Goal: Task Accomplishment & Management: Manage account settings

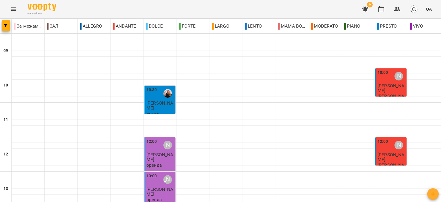
scroll to position [201, 0]
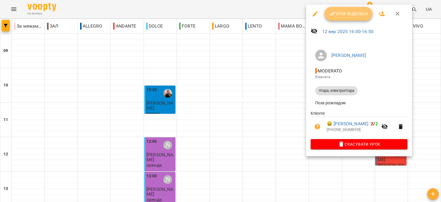
click at [349, 9] on button "Урок відбувся" at bounding box center [348, 14] width 48 height 14
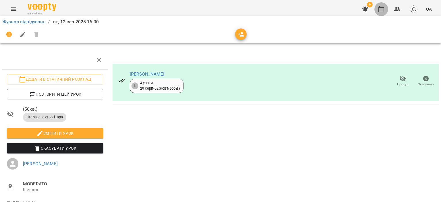
click at [380, 6] on icon "button" at bounding box center [381, 9] width 7 height 7
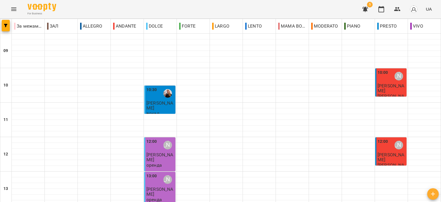
scroll to position [258, 0]
click at [366, 12] on icon "button" at bounding box center [365, 9] width 7 height 7
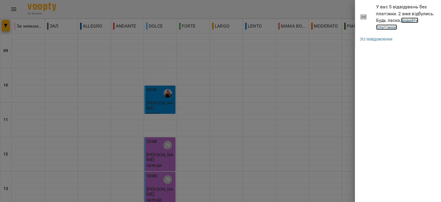
click at [385, 26] on link "додайте платіжки!" at bounding box center [397, 24] width 42 height 12
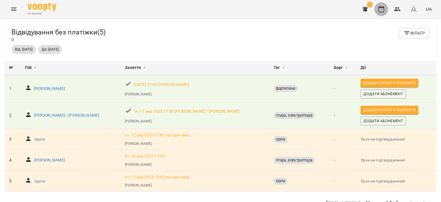
click at [384, 6] on icon "button" at bounding box center [381, 9] width 7 height 7
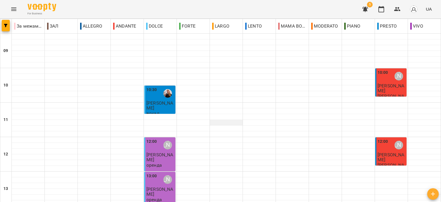
scroll to position [201, 0]
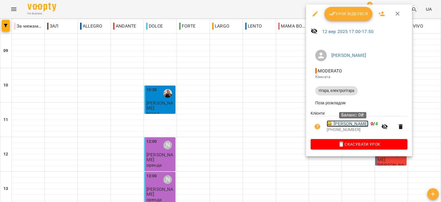
click at [368, 127] on link "😀 Ворожко Маргарита" at bounding box center [348, 123] width 42 height 7
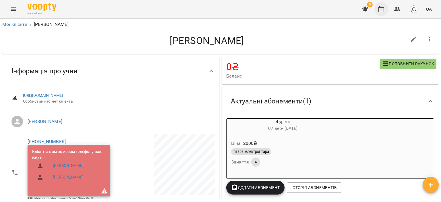
click at [385, 6] on button "button" at bounding box center [381, 9] width 14 height 14
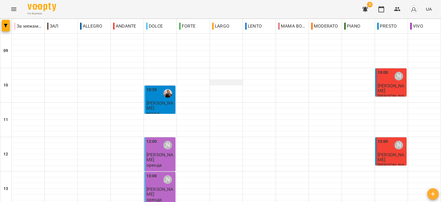
scroll to position [197, 0]
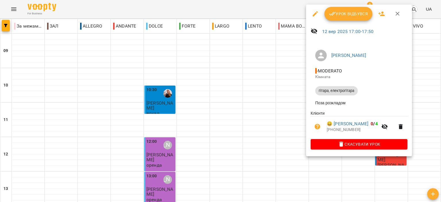
click at [338, 18] on button "Урок відбувся" at bounding box center [348, 14] width 48 height 14
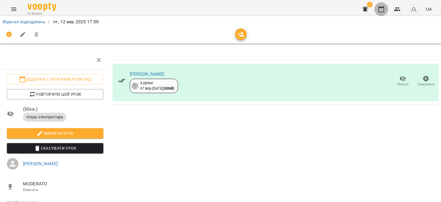
click at [381, 7] on icon "button" at bounding box center [381, 9] width 6 height 6
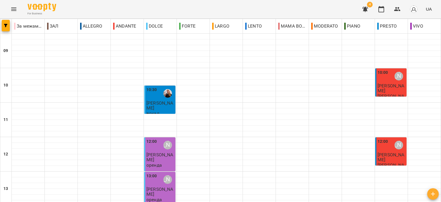
scroll to position [254, 0]
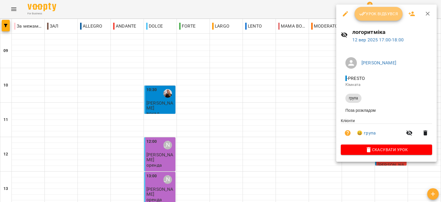
click at [372, 15] on span "Урок відбувся" at bounding box center [378, 13] width 39 height 7
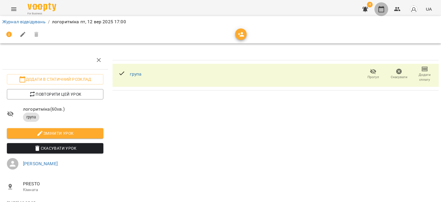
click at [385, 5] on button "button" at bounding box center [381, 9] width 14 height 14
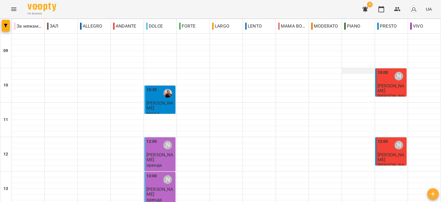
scroll to position [230, 0]
click at [365, 6] on icon "button" at bounding box center [365, 9] width 7 height 7
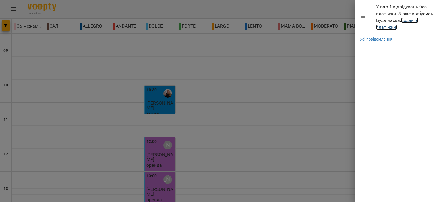
click at [389, 27] on link "додайте платіжки!" at bounding box center [397, 24] width 42 height 12
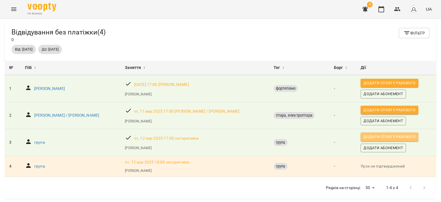
click at [363, 138] on span "Додати сплату разового" at bounding box center [389, 136] width 52 height 6
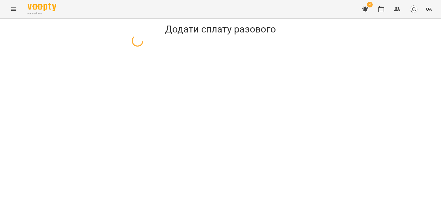
select select "*****"
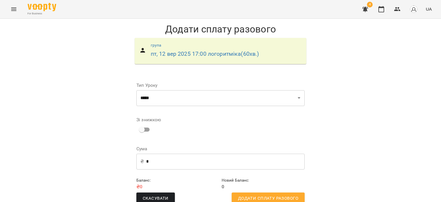
scroll to position [11, 0]
click at [269, 192] on button "Додати сплату разового" at bounding box center [268, 198] width 73 height 12
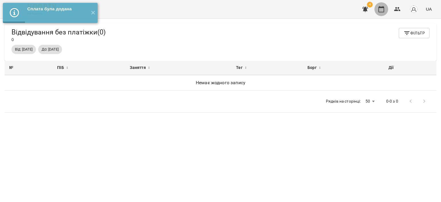
click at [381, 12] on icon "button" at bounding box center [381, 9] width 6 height 6
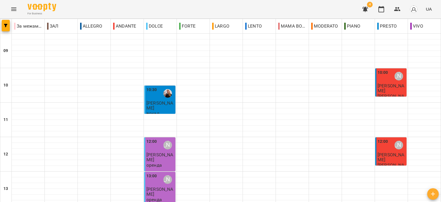
scroll to position [230, 0]
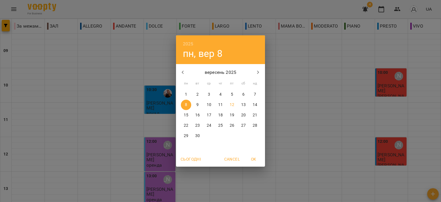
click at [185, 117] on p "15" at bounding box center [186, 115] width 5 height 6
type input "**********"
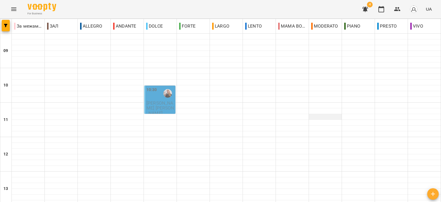
scroll to position [0, 0]
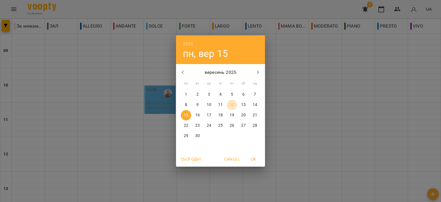
click at [234, 103] on p "12" at bounding box center [232, 105] width 5 height 6
type input "**********"
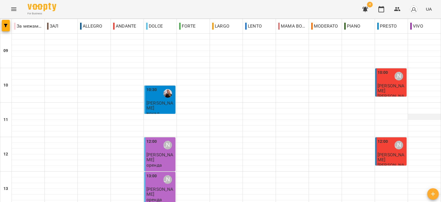
scroll to position [258, 0]
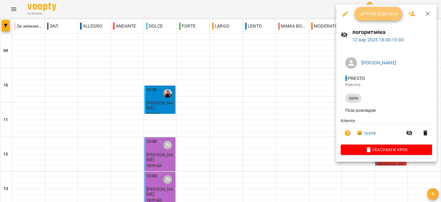
click at [376, 14] on span "Урок відбувся" at bounding box center [378, 13] width 39 height 7
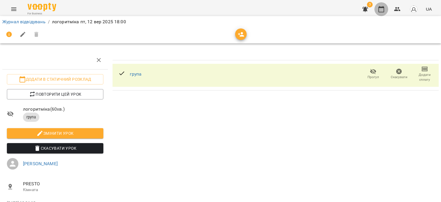
click at [382, 8] on icon "button" at bounding box center [381, 9] width 7 height 7
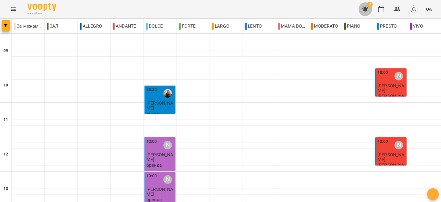
click at [367, 7] on icon "button" at bounding box center [365, 9] width 7 height 7
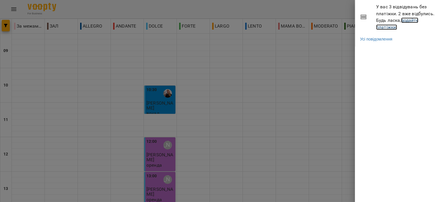
click at [385, 26] on link "додайте платіжки!" at bounding box center [397, 24] width 42 height 12
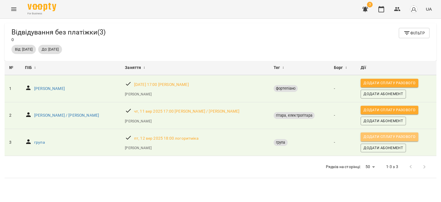
click at [363, 136] on span "Додати сплату разового" at bounding box center [389, 136] width 52 height 6
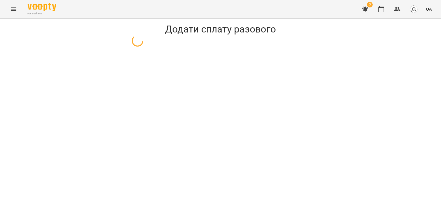
select select "*****"
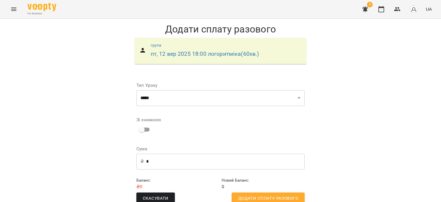
scroll to position [11, 0]
click at [262, 195] on span "Додати сплату разового" at bounding box center [268, 198] width 60 height 7
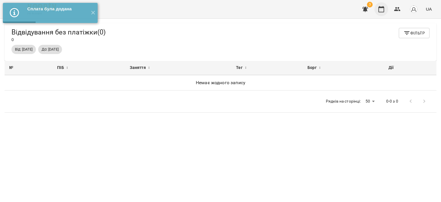
click at [383, 5] on button "button" at bounding box center [381, 9] width 14 height 14
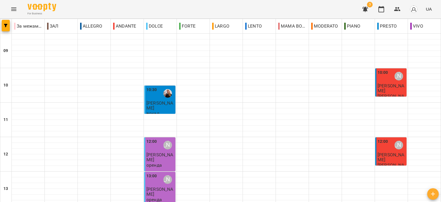
scroll to position [230, 0]
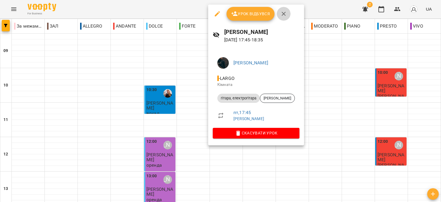
click at [282, 13] on icon "button" at bounding box center [283, 13] width 7 height 7
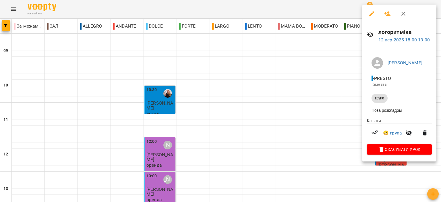
click at [405, 18] on button "button" at bounding box center [403, 14] width 14 height 14
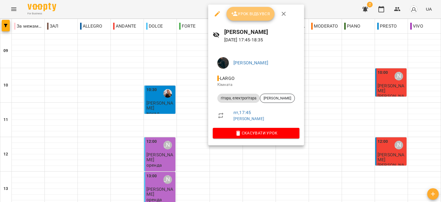
click at [251, 16] on span "Урок відбувся" at bounding box center [250, 13] width 39 height 7
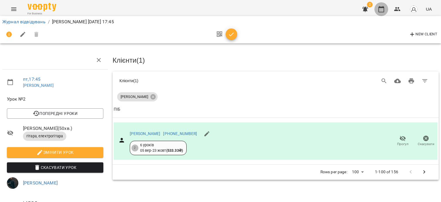
click at [380, 7] on icon "button" at bounding box center [381, 9] width 6 height 6
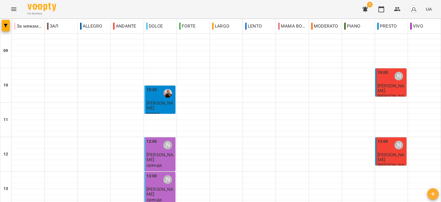
scroll to position [230, 0]
click at [363, 10] on icon "button" at bounding box center [365, 9] width 7 height 7
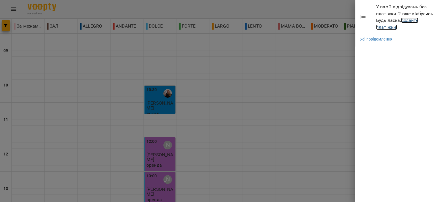
click at [390, 27] on link "додайте платіжки!" at bounding box center [397, 24] width 42 height 12
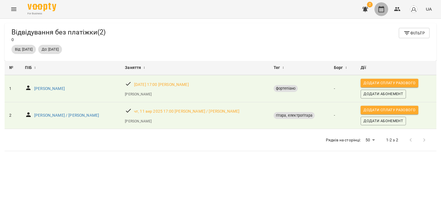
click at [379, 11] on icon "button" at bounding box center [381, 9] width 7 height 7
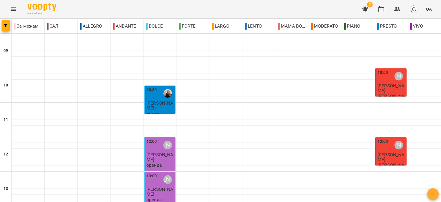
scroll to position [258, 0]
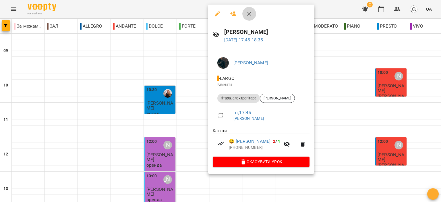
click at [247, 15] on icon "button" at bounding box center [249, 13] width 7 height 7
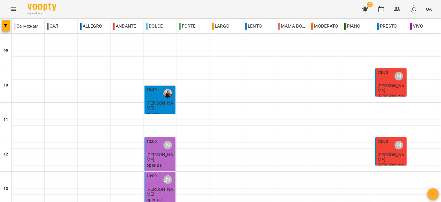
scroll to position [283, 0]
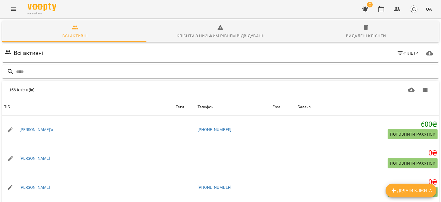
click at [184, 69] on input "text" at bounding box center [226, 71] width 420 height 9
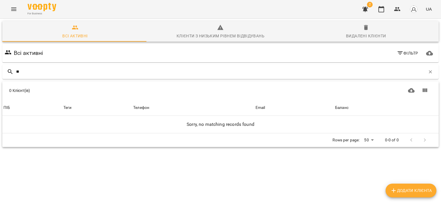
type input "*"
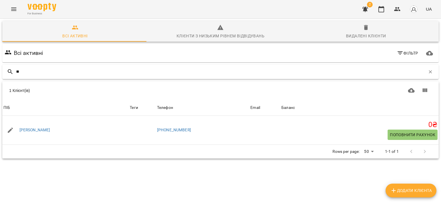
type input "*"
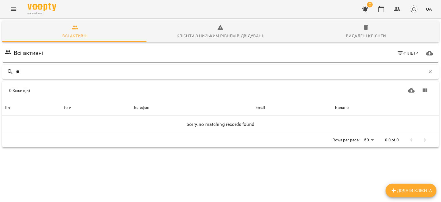
type input "*"
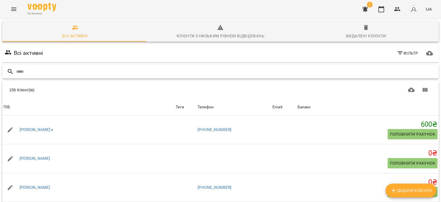
click at [196, 73] on input "text" at bounding box center [226, 71] width 420 height 9
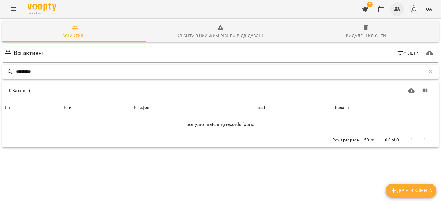
type input "**********"
click at [395, 8] on icon "button" at bounding box center [397, 9] width 7 height 7
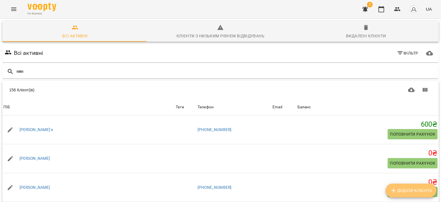
click at [419, 191] on span "Додати клієнта" at bounding box center [411, 190] width 42 height 7
select select "**"
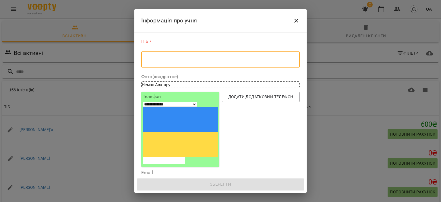
click at [216, 58] on textarea at bounding box center [220, 59] width 150 height 5
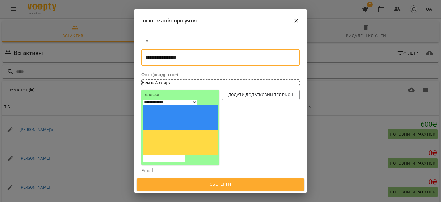
type textarea "**********"
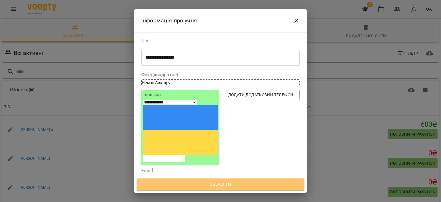
click at [224, 188] on span "Зберегти" at bounding box center [220, 184] width 155 height 7
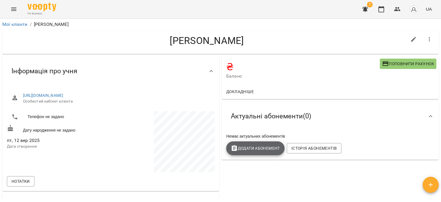
click at [255, 147] on span "Додати Абонемент" at bounding box center [255, 148] width 49 height 7
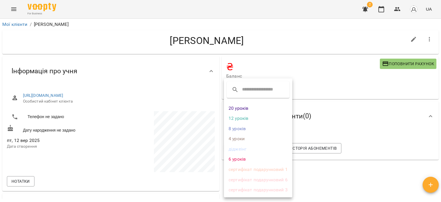
click at [264, 190] on li "сертифікат подарунковий 3" at bounding box center [258, 190] width 68 height 10
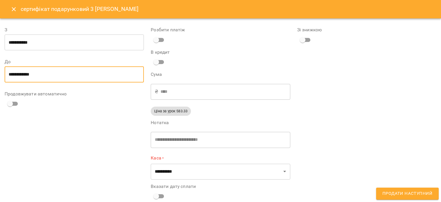
click at [53, 77] on input "**********" at bounding box center [74, 74] width 139 height 16
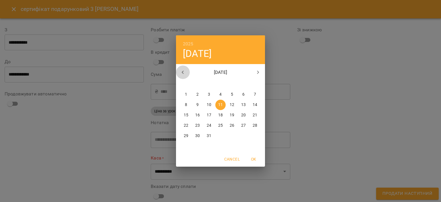
click at [184, 73] on icon "button" at bounding box center [182, 72] width 7 height 7
click at [212, 117] on span "12" at bounding box center [209, 115] width 10 height 6
type input "**********"
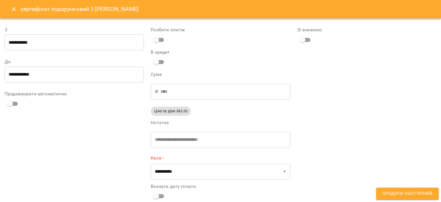
click at [58, 164] on div "**********" at bounding box center [74, 115] width 146 height 190
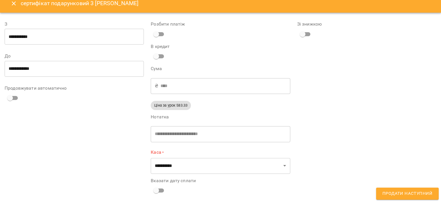
scroll to position [9, 0]
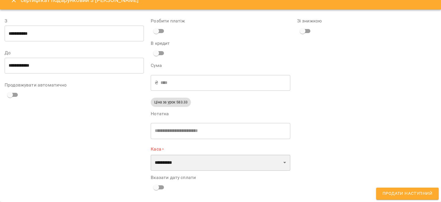
click at [196, 166] on select "**********" at bounding box center [220, 162] width 139 height 16
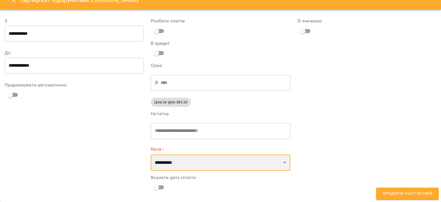
select select "****"
click at [151, 154] on select "**********" at bounding box center [220, 162] width 139 height 16
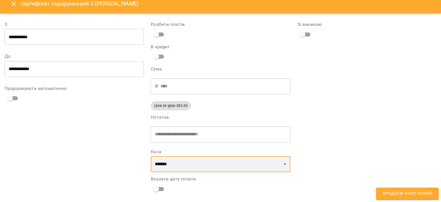
scroll to position [7, 0]
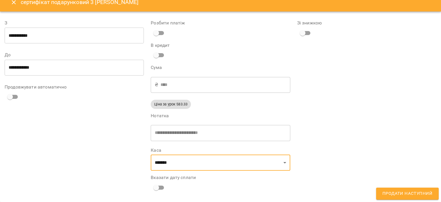
click at [398, 195] on span "Продати наступний" at bounding box center [407, 193] width 50 height 7
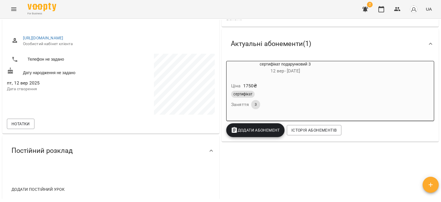
scroll to position [0, 0]
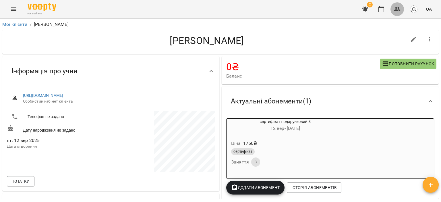
click at [396, 9] on icon "button" at bounding box center [397, 9] width 6 height 4
